Goal: Manage account settings

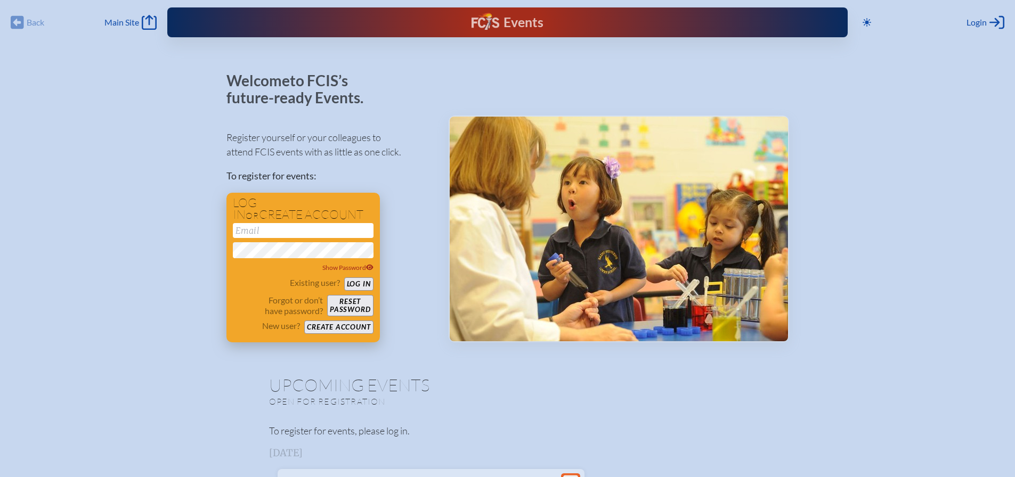
type input "[EMAIL_ADDRESS][DOMAIN_NAME]"
click at [361, 280] on button "Log in" at bounding box center [358, 283] width 29 height 13
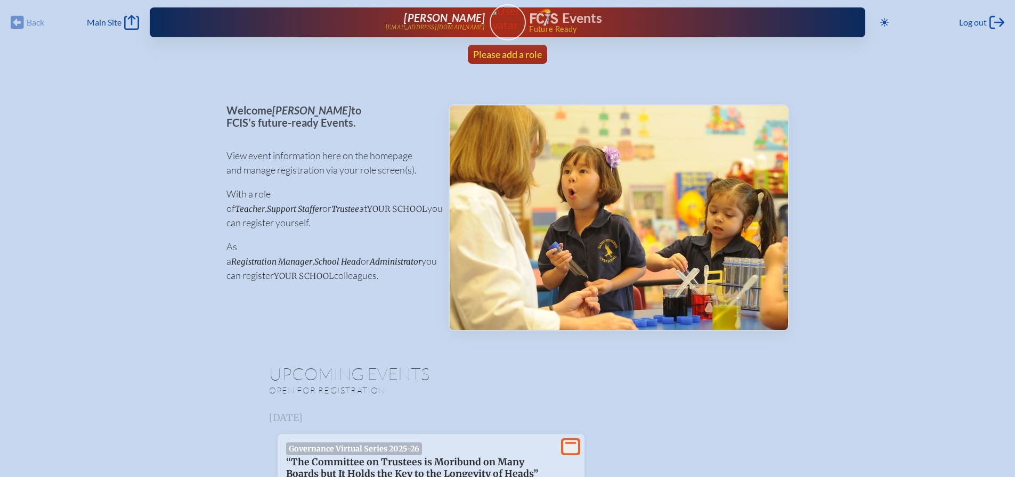
click at [526, 52] on span "Please add a role" at bounding box center [507, 54] width 69 height 12
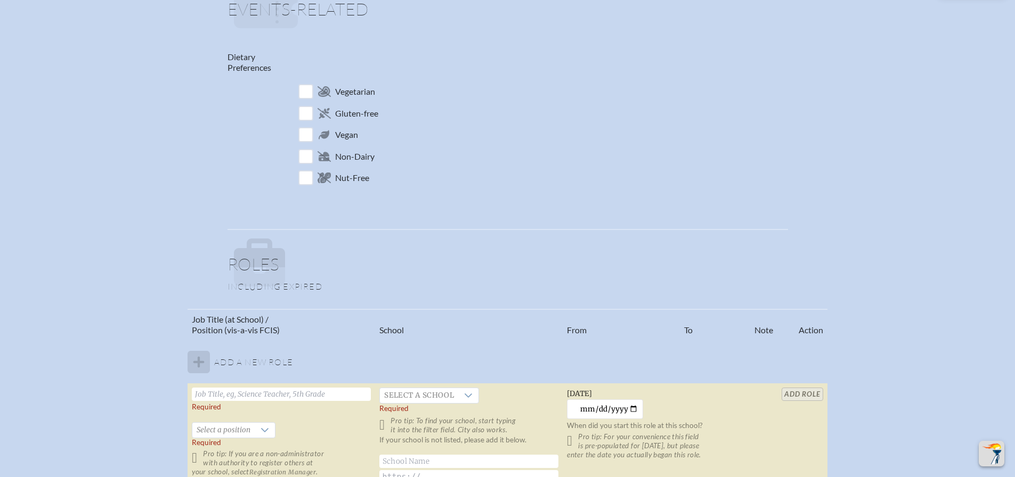
scroll to position [639, 0]
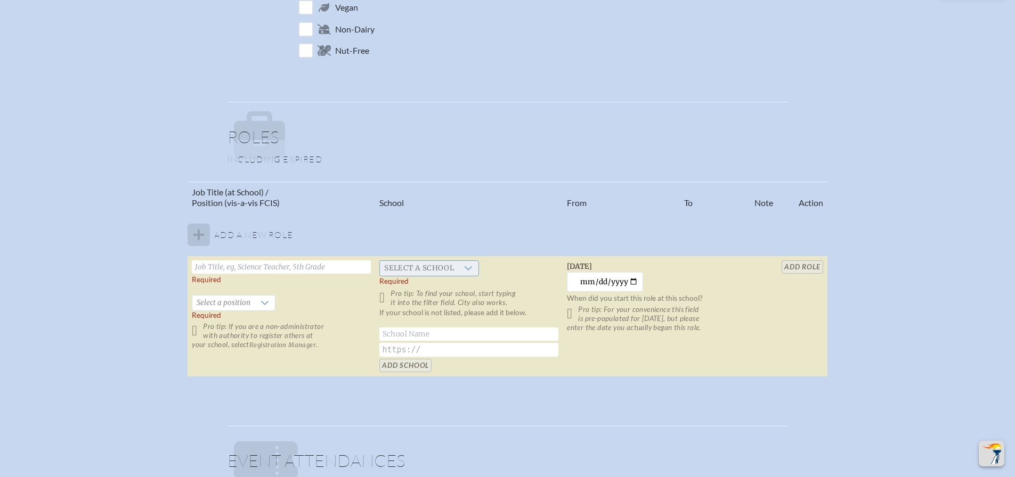
click at [469, 265] on icon at bounding box center [468, 268] width 9 height 9
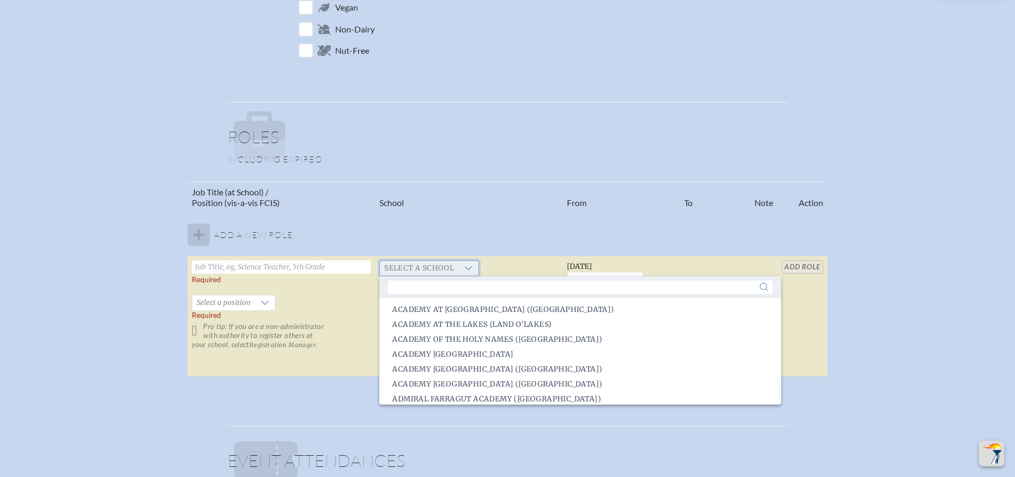
click at [469, 265] on icon at bounding box center [468, 268] width 9 height 9
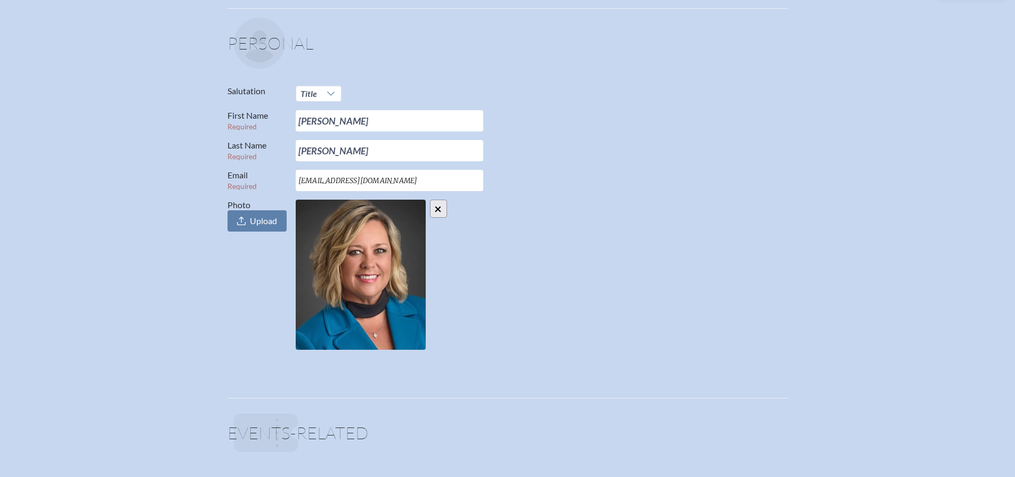
scroll to position [0, 0]
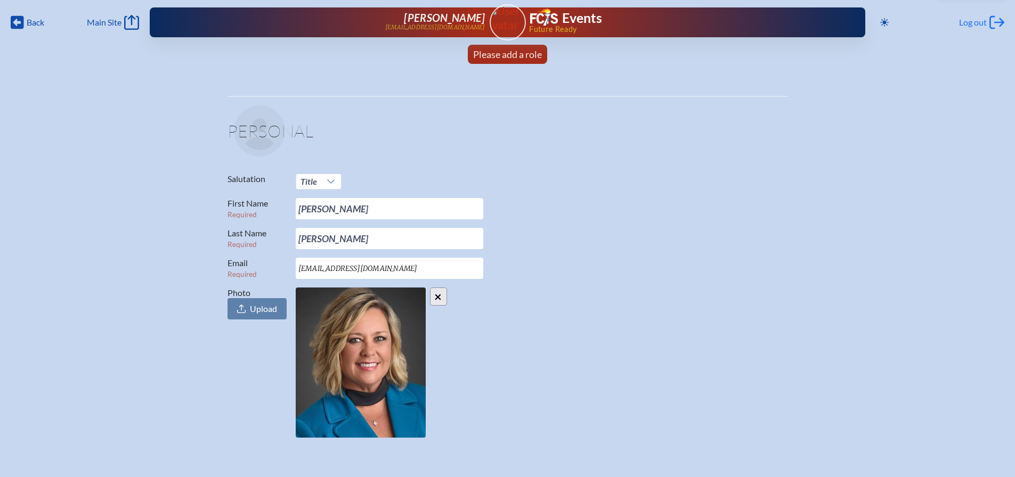
click at [982, 23] on span "Log out" at bounding box center [973, 22] width 28 height 11
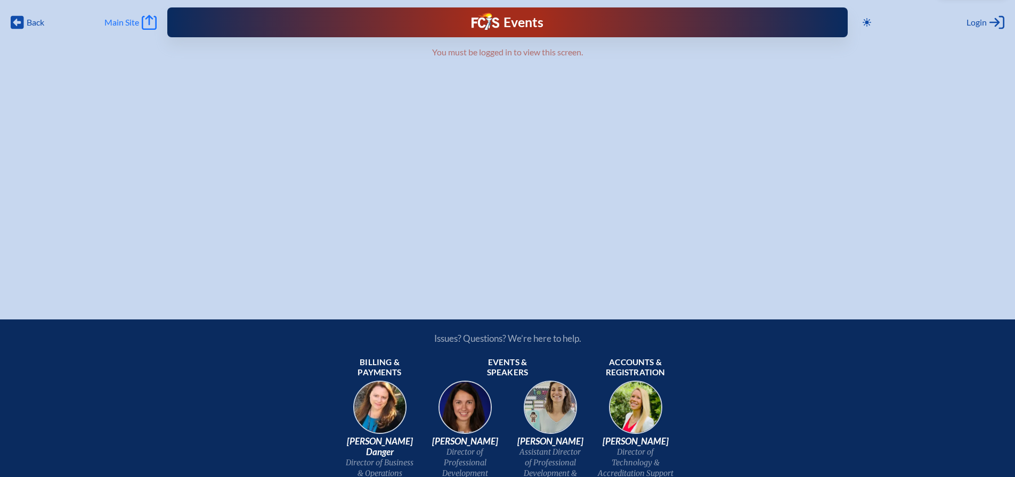
click at [129, 26] on span "Main Site" at bounding box center [121, 22] width 35 height 11
